Goal: Find specific page/section: Find specific page/section

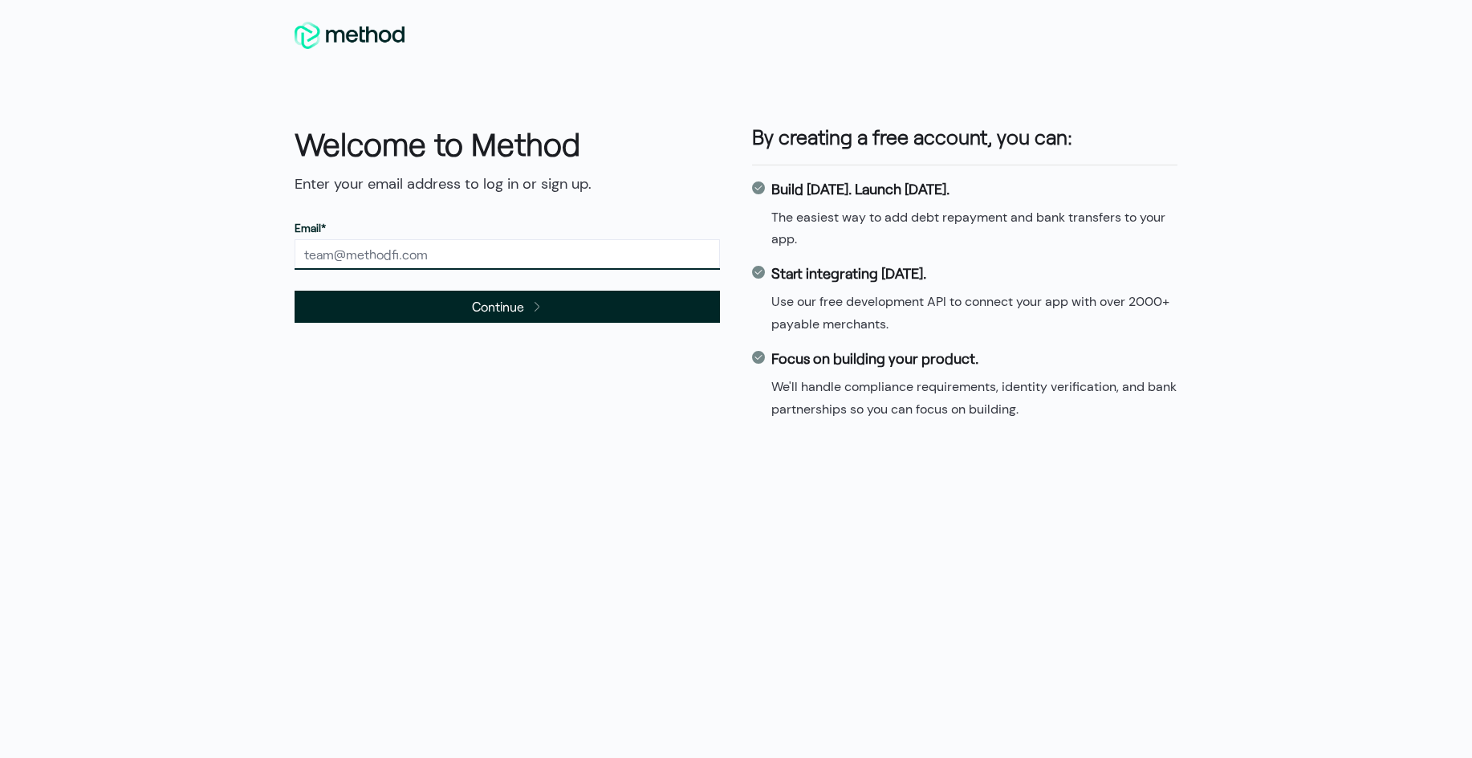
click at [360, 250] on input "text" at bounding box center [507, 254] width 425 height 31
type input "[PERSON_NAME][EMAIL_ADDRESS][DOMAIN_NAME]"
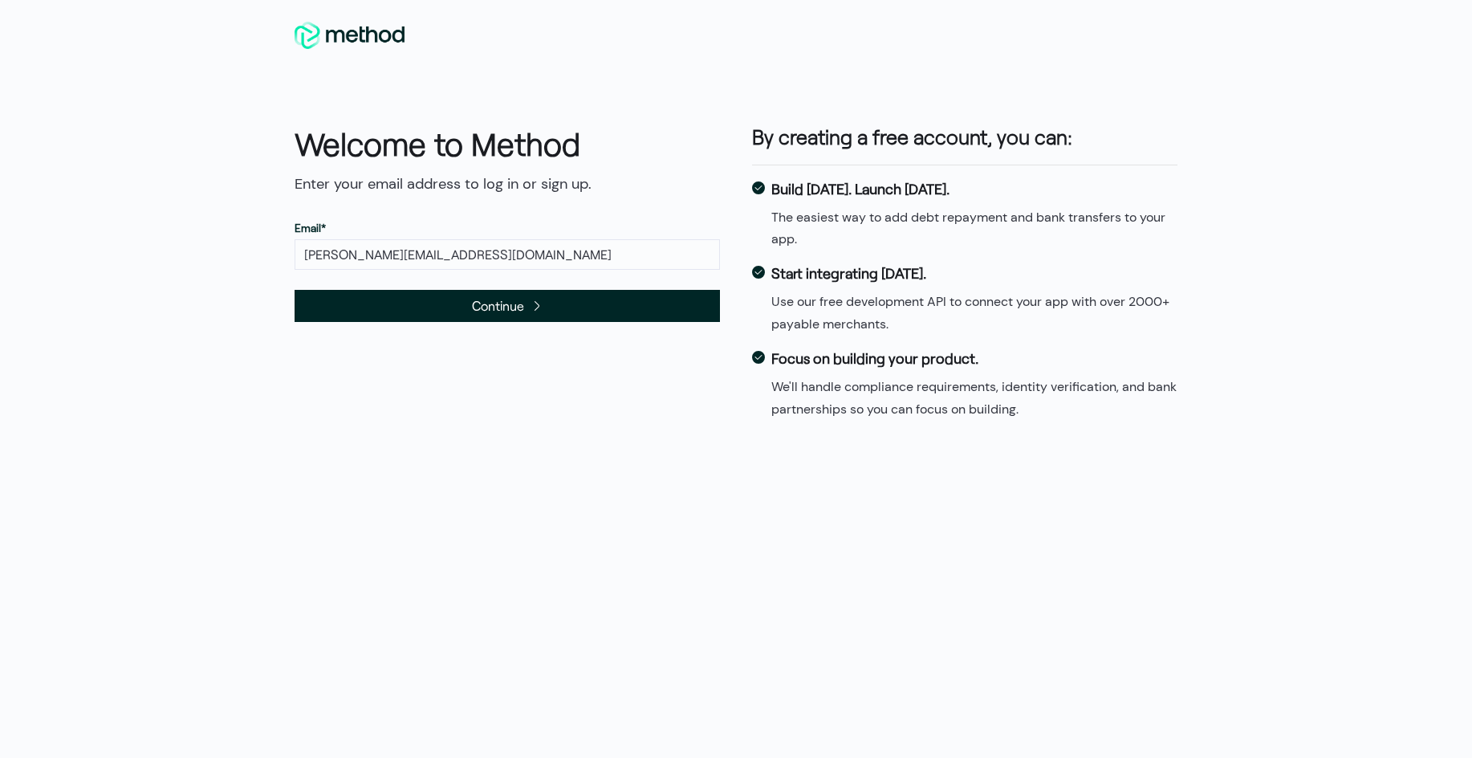
click at [419, 315] on span "Continue" at bounding box center [507, 306] width 425 height 32
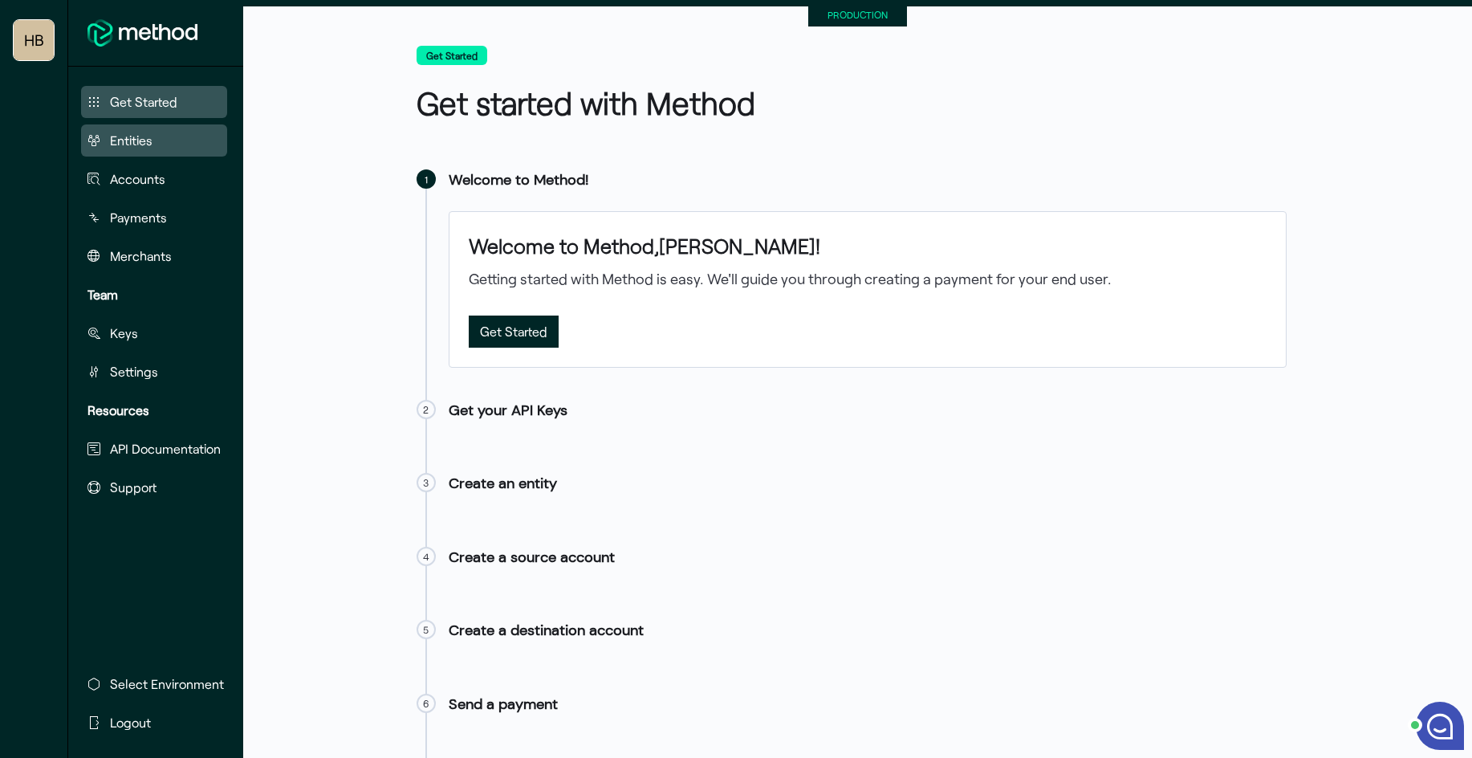
click at [138, 140] on span "Entities" at bounding box center [131, 140] width 43 height 19
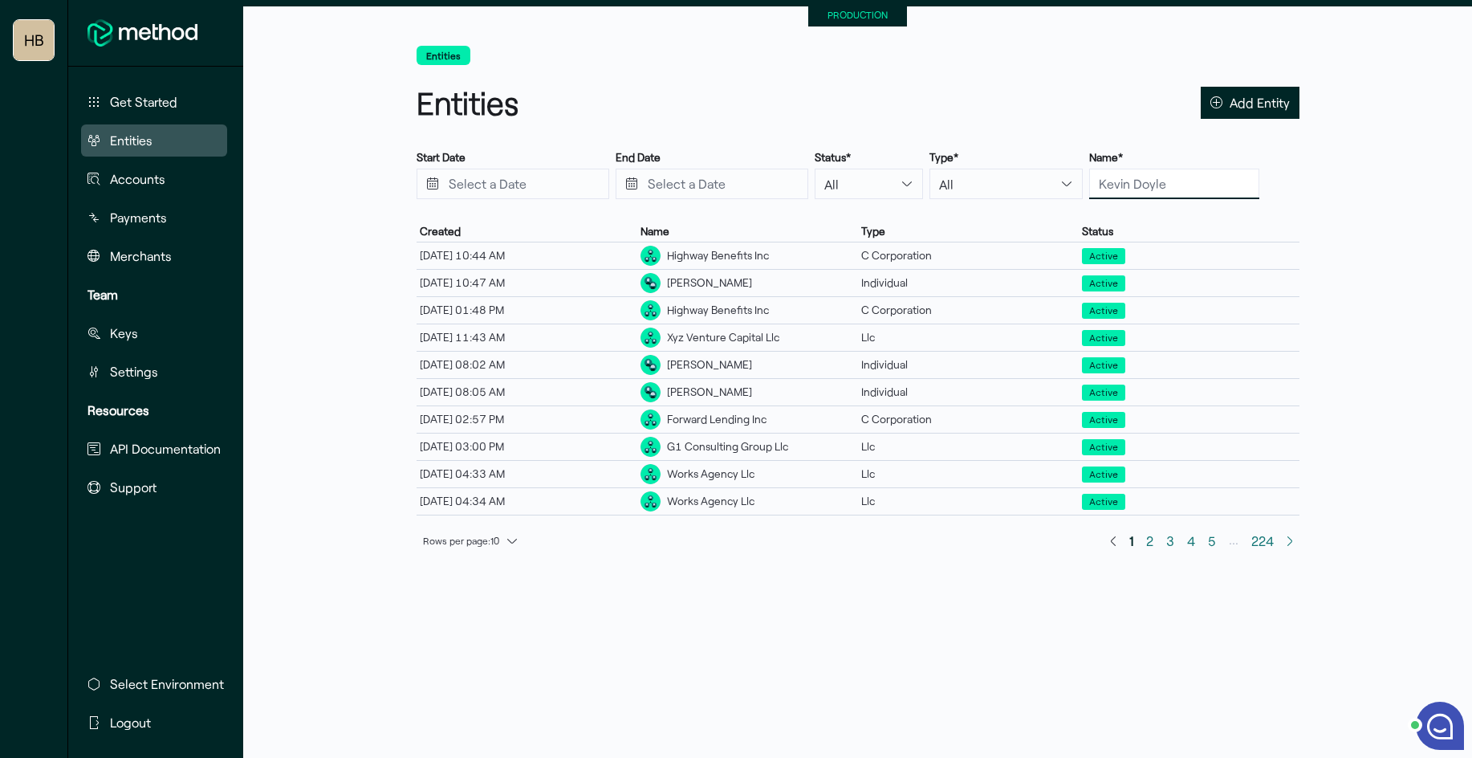
click at [1137, 185] on input "text" at bounding box center [1174, 184] width 170 height 31
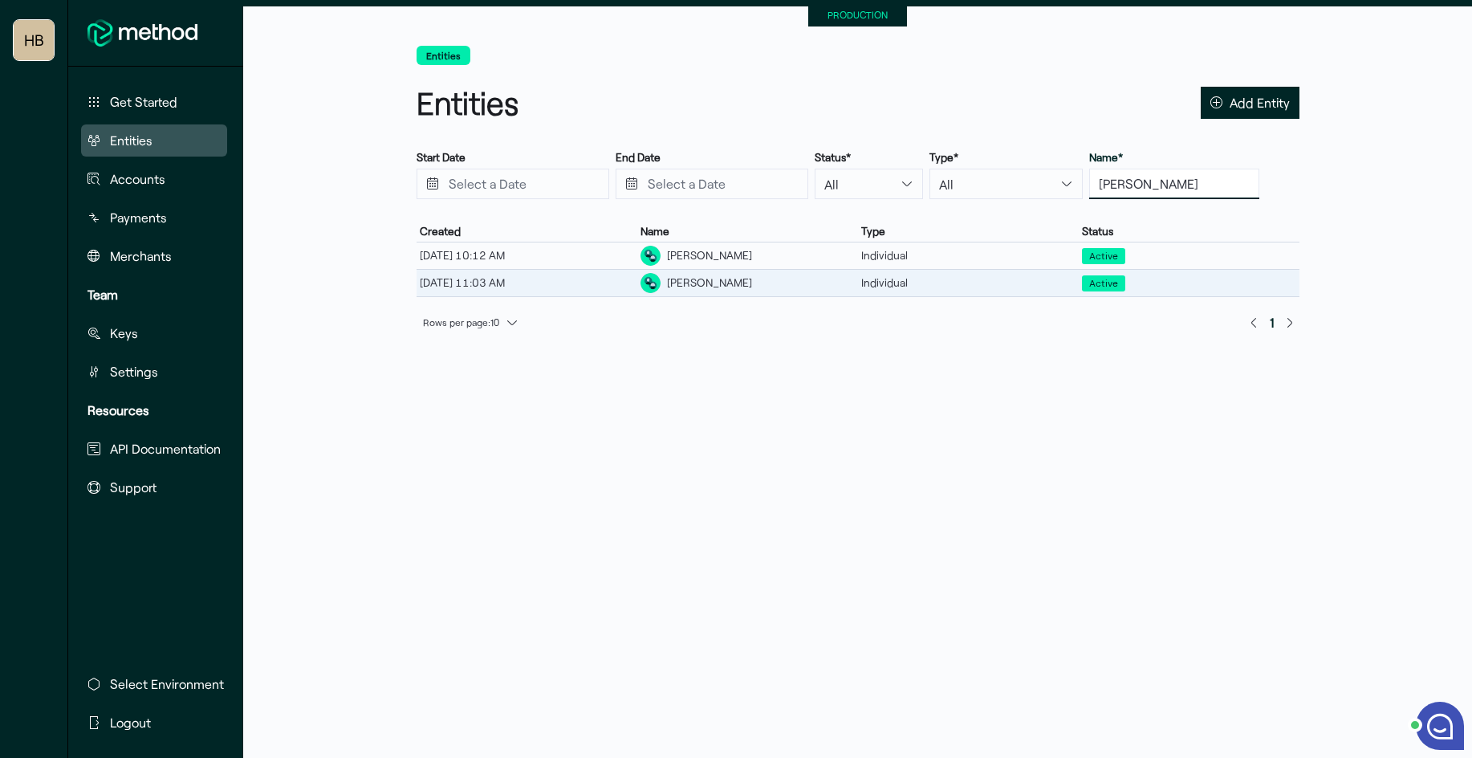
type input "[PERSON_NAME]"
click at [707, 282] on div "[PERSON_NAME]" at bounding box center [709, 283] width 85 height 17
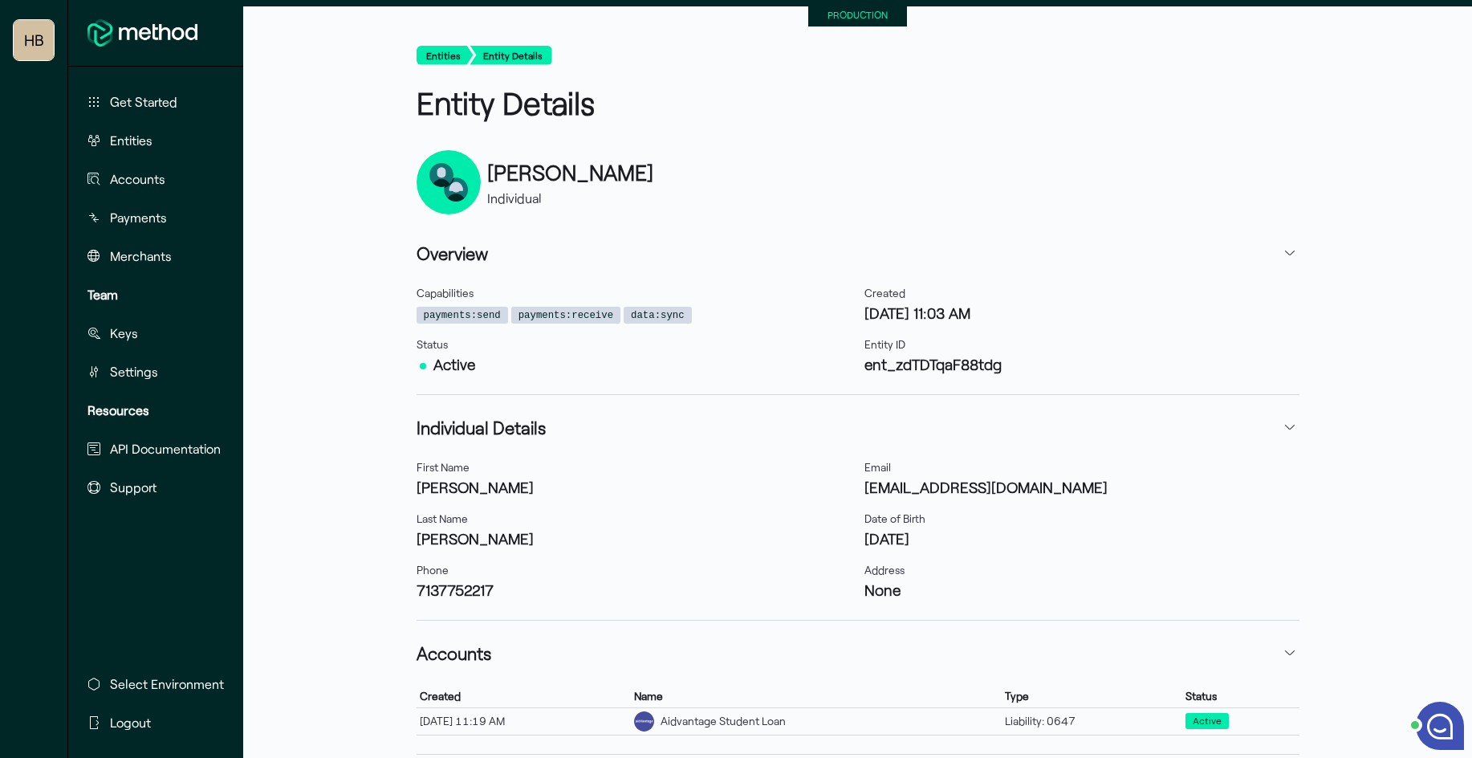
scroll to position [80, 0]
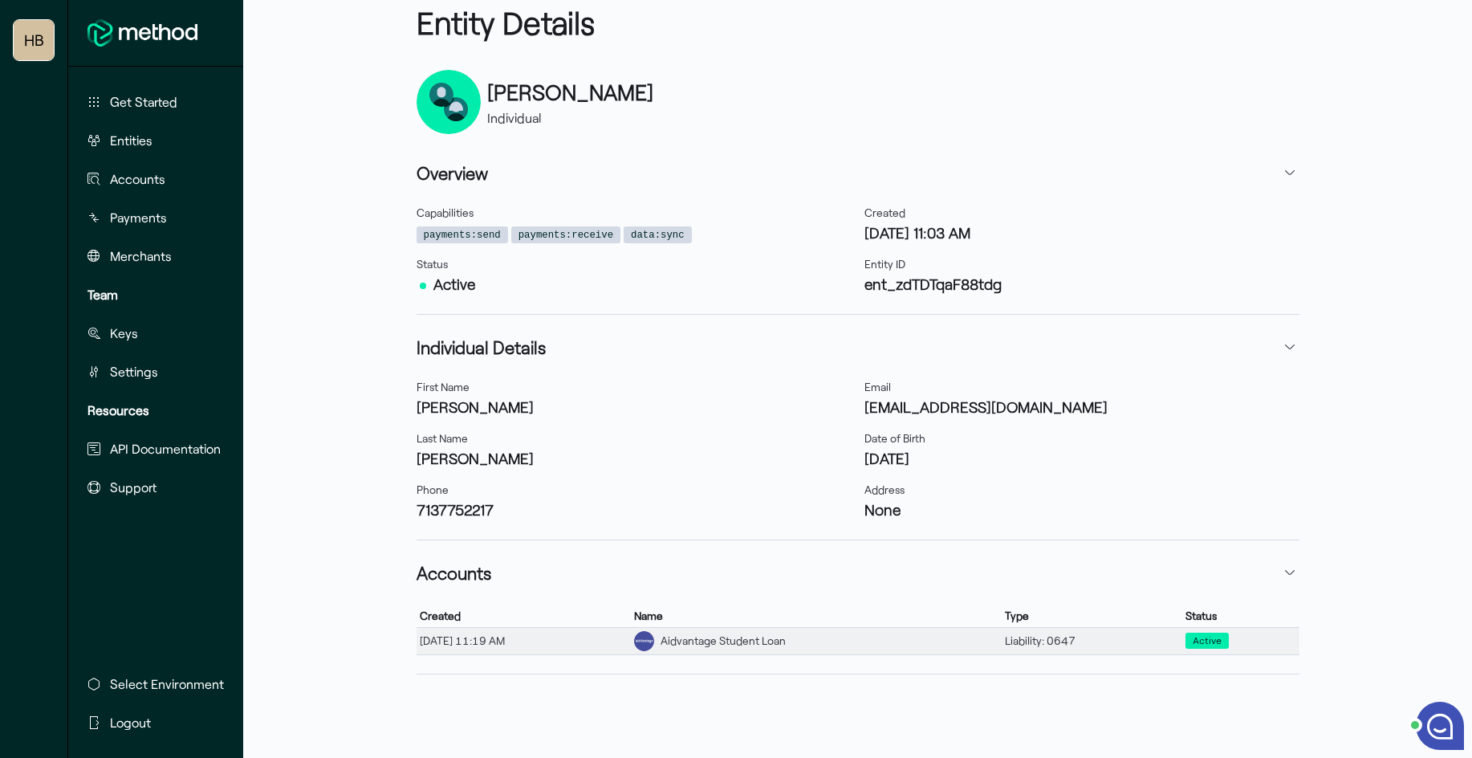
click at [772, 646] on div "Aidvantage Student Loan" at bounding box center [723, 641] width 125 height 17
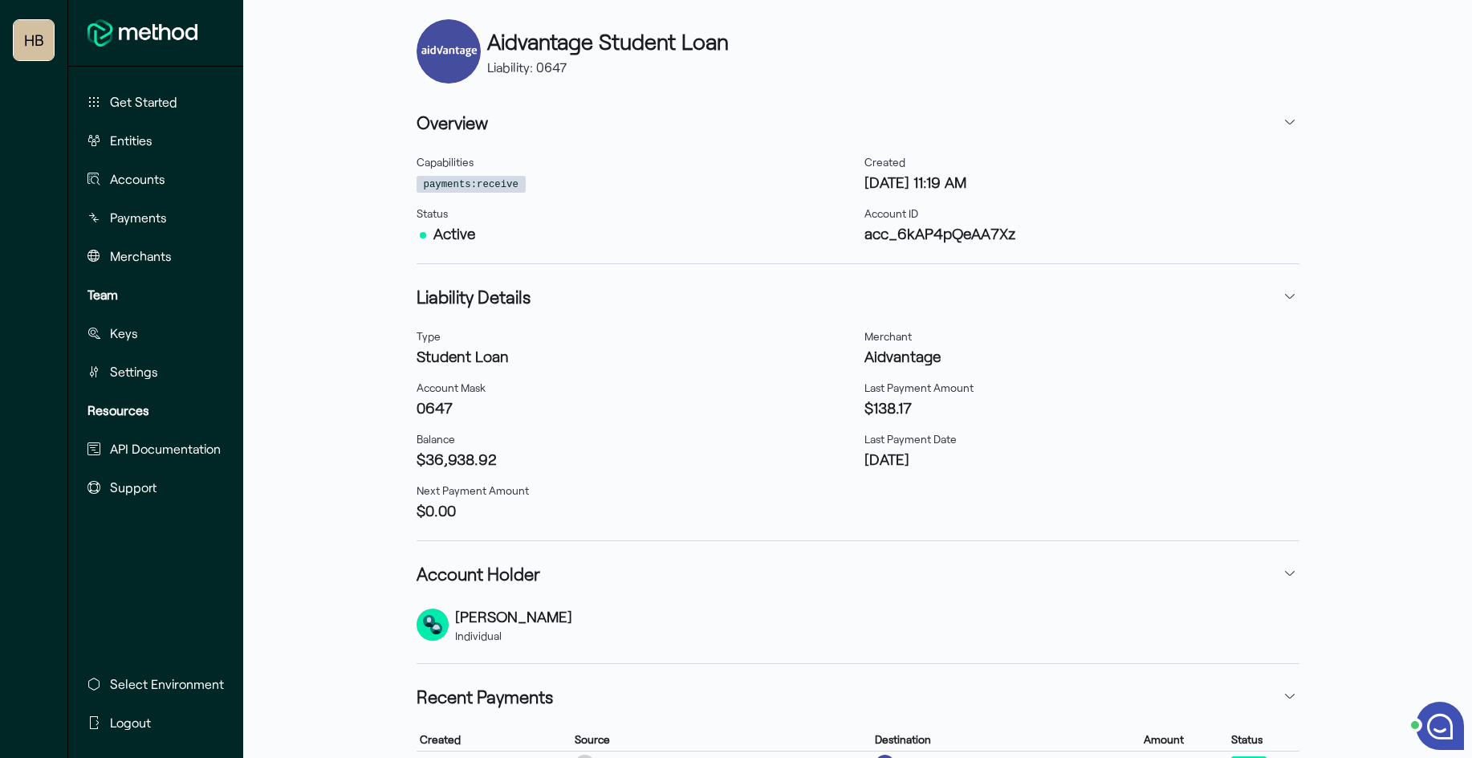
scroll to position [122, 0]
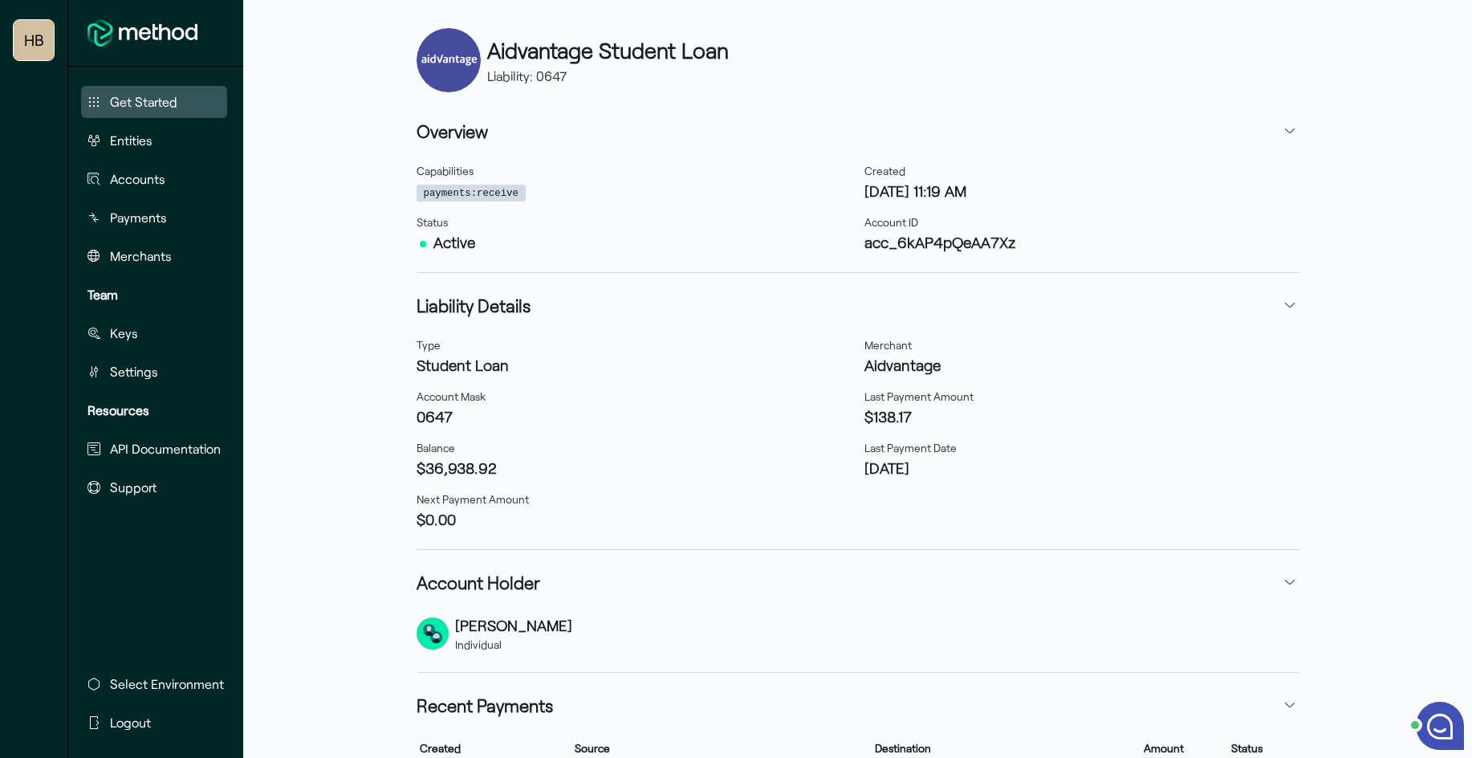
click at [163, 100] on span "Get Started" at bounding box center [143, 101] width 67 height 19
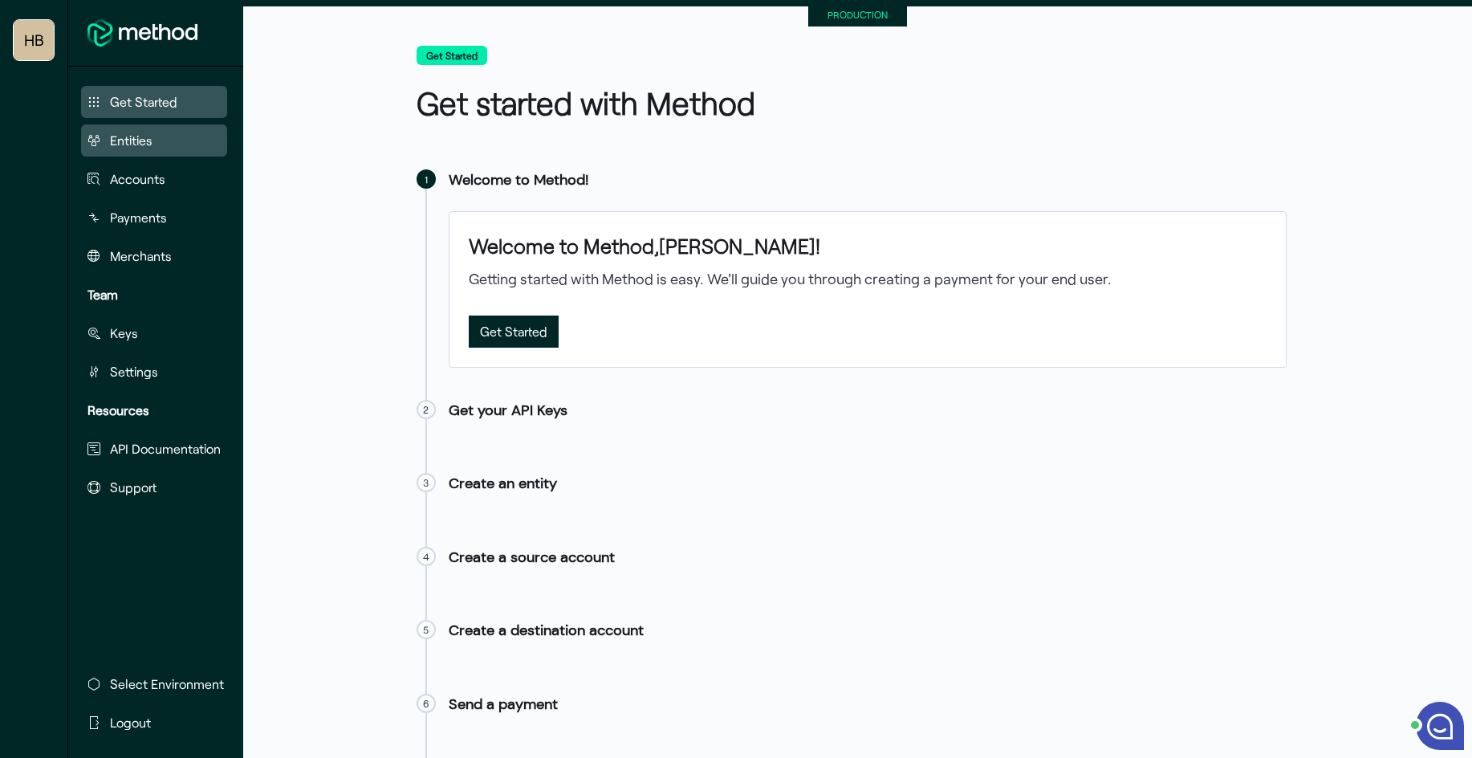
click at [140, 149] on span "Entities" at bounding box center [131, 140] width 43 height 19
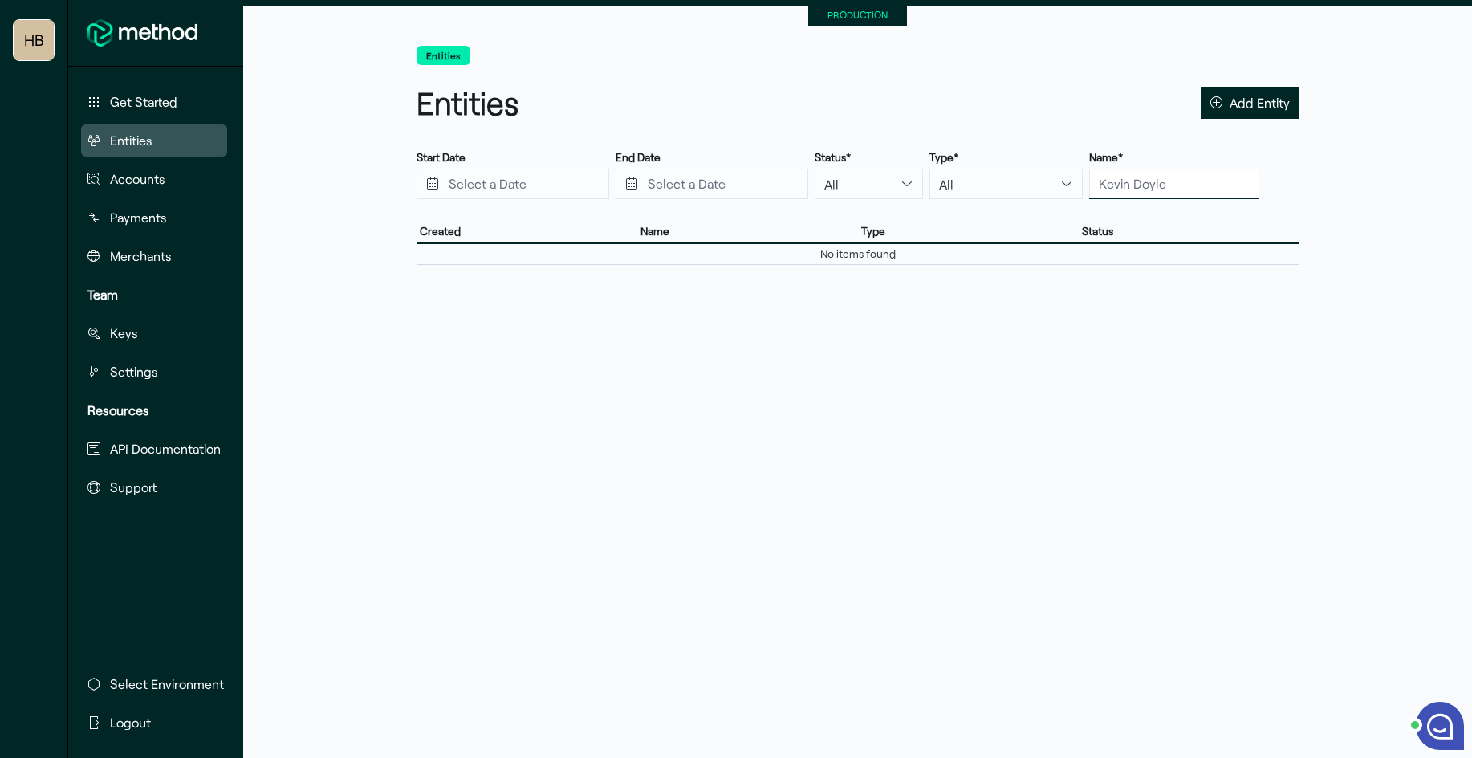
click at [1147, 180] on input "text" at bounding box center [1174, 184] width 170 height 31
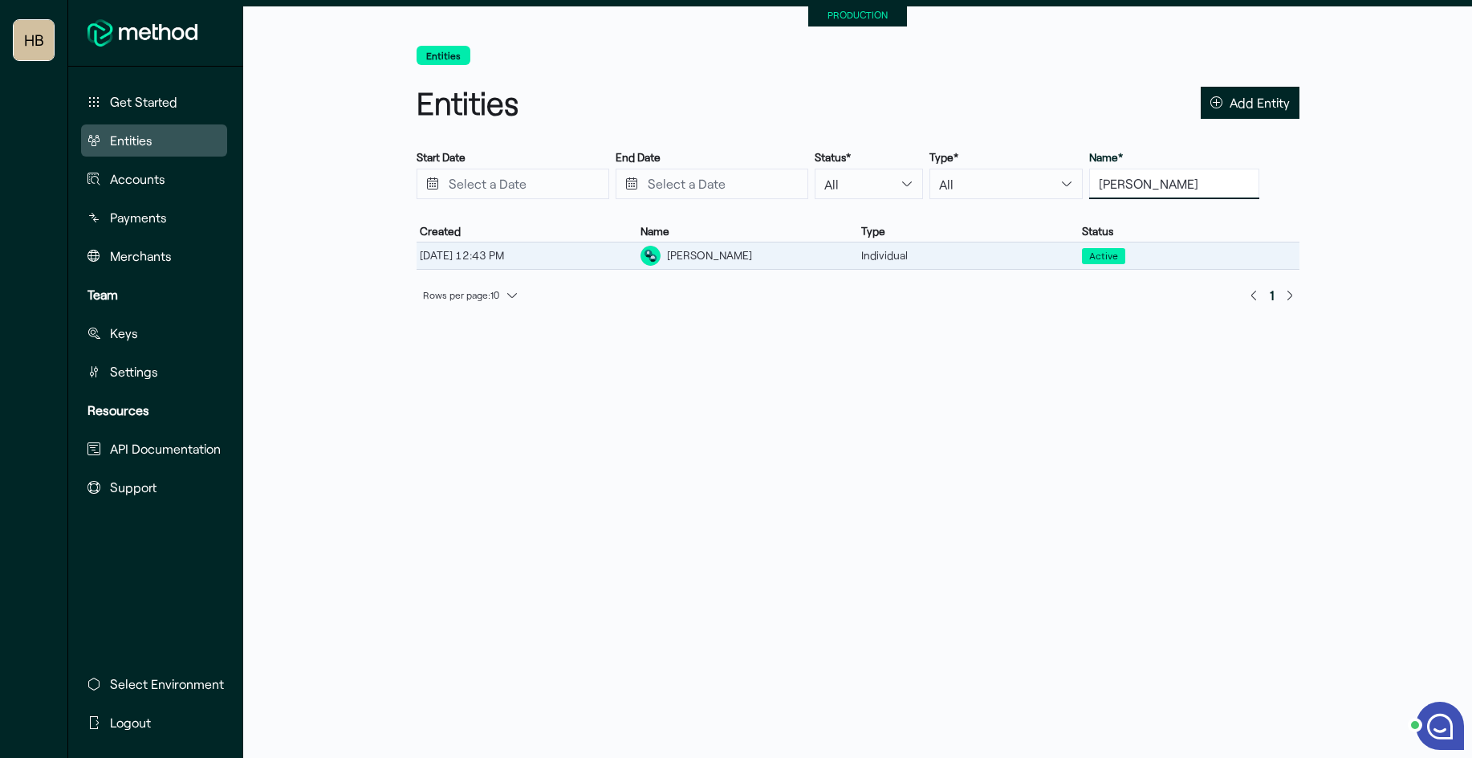
type input "[PERSON_NAME]"
click at [732, 263] on div "[PERSON_NAME]" at bounding box center [747, 255] width 221 height 26
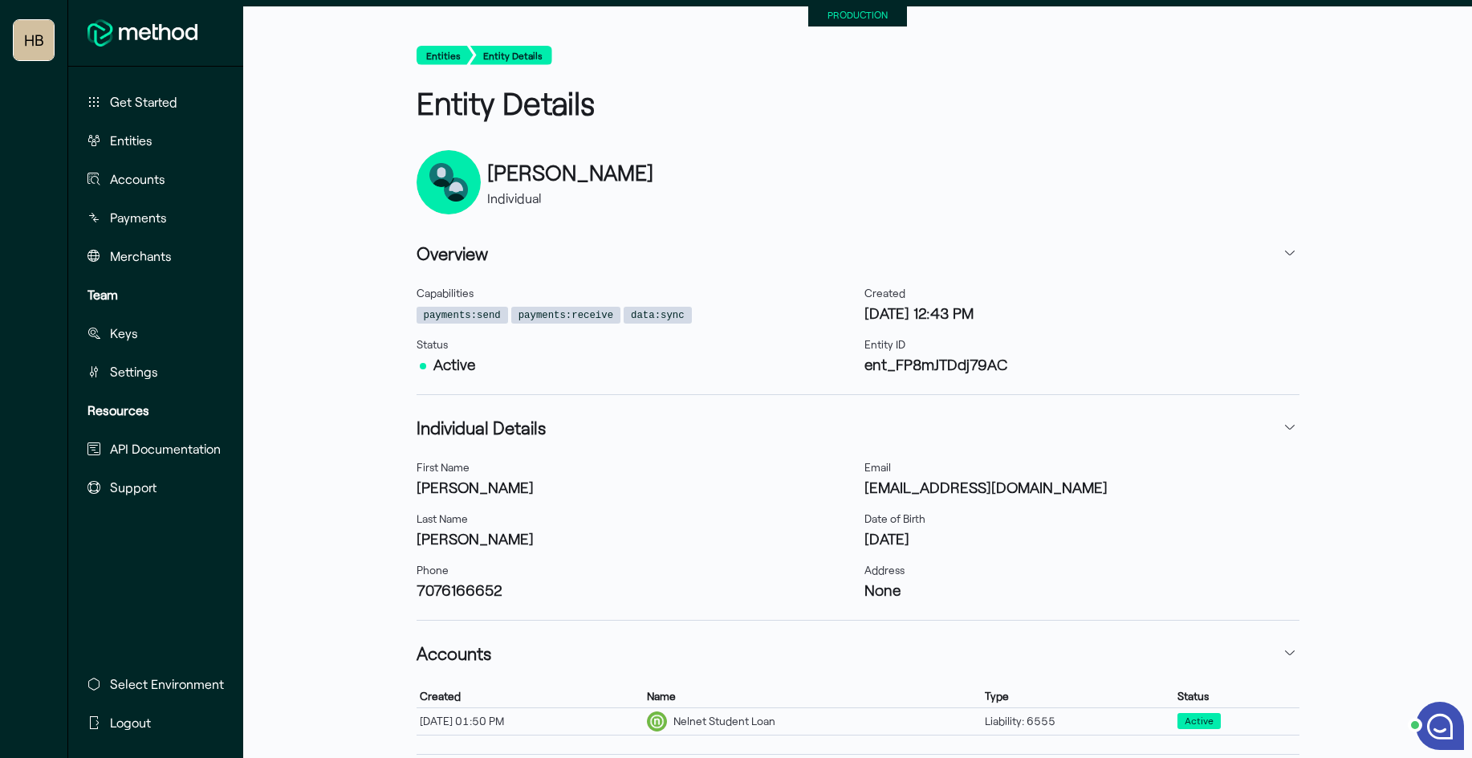
scroll to position [80, 0]
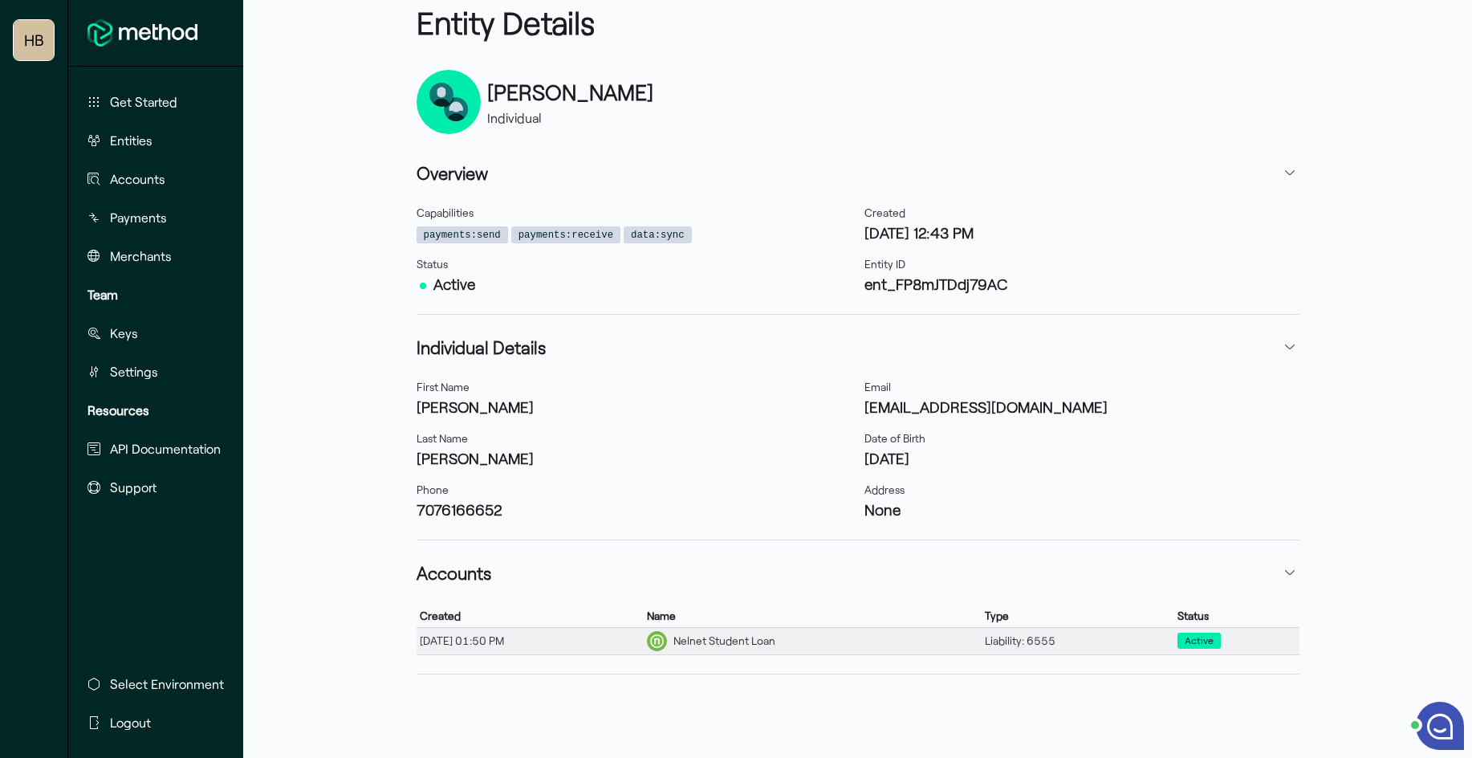
click at [775, 643] on div "Nelnet Student Loan" at bounding box center [725, 641] width 102 height 17
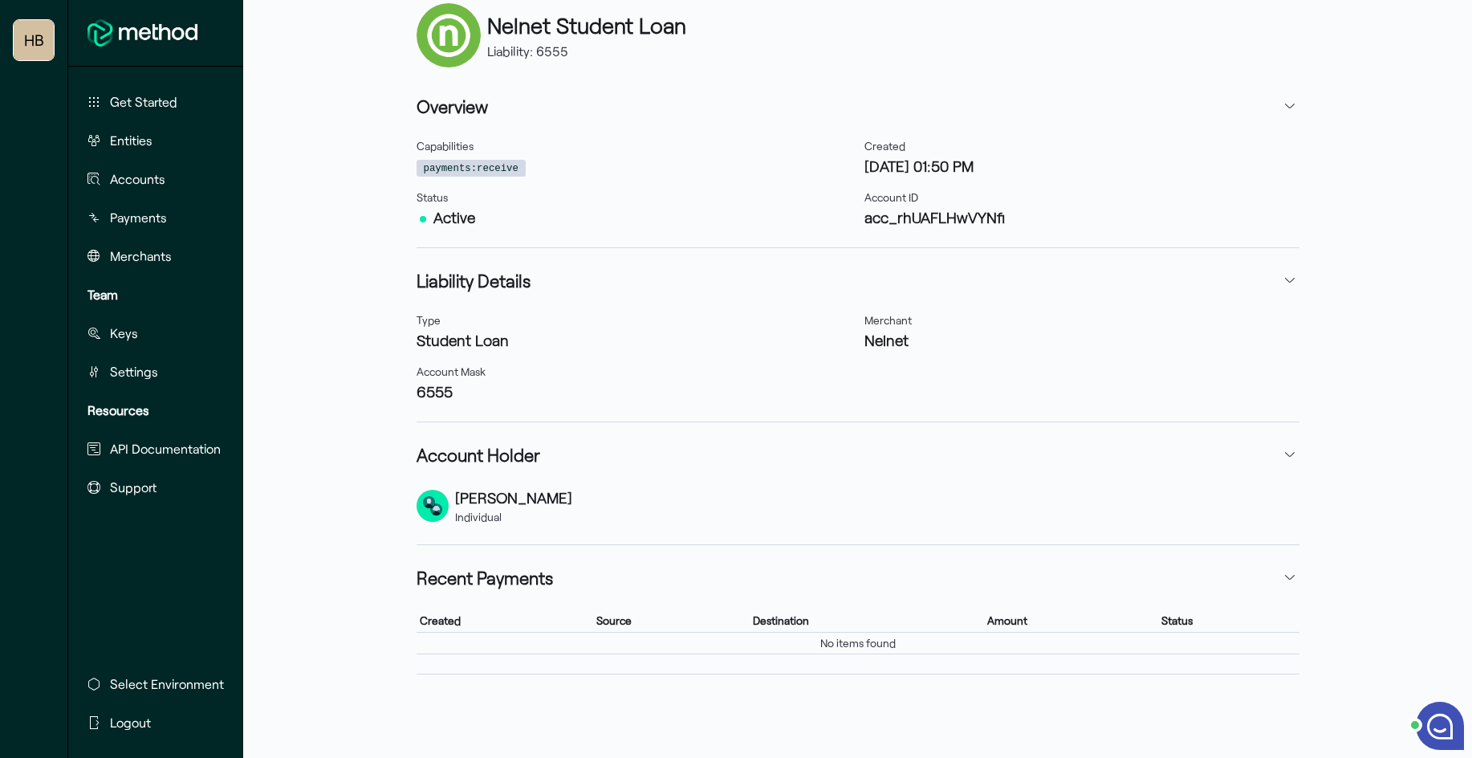
scroll to position [84, 0]
